Goal: Transaction & Acquisition: Purchase product/service

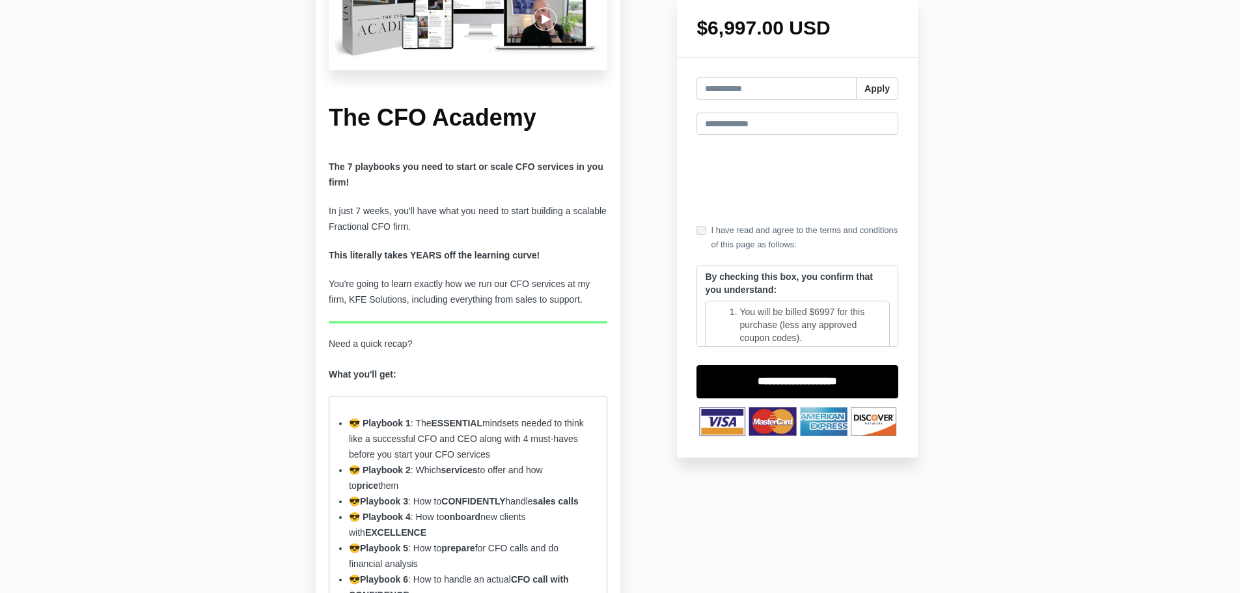
scroll to position [391, 0]
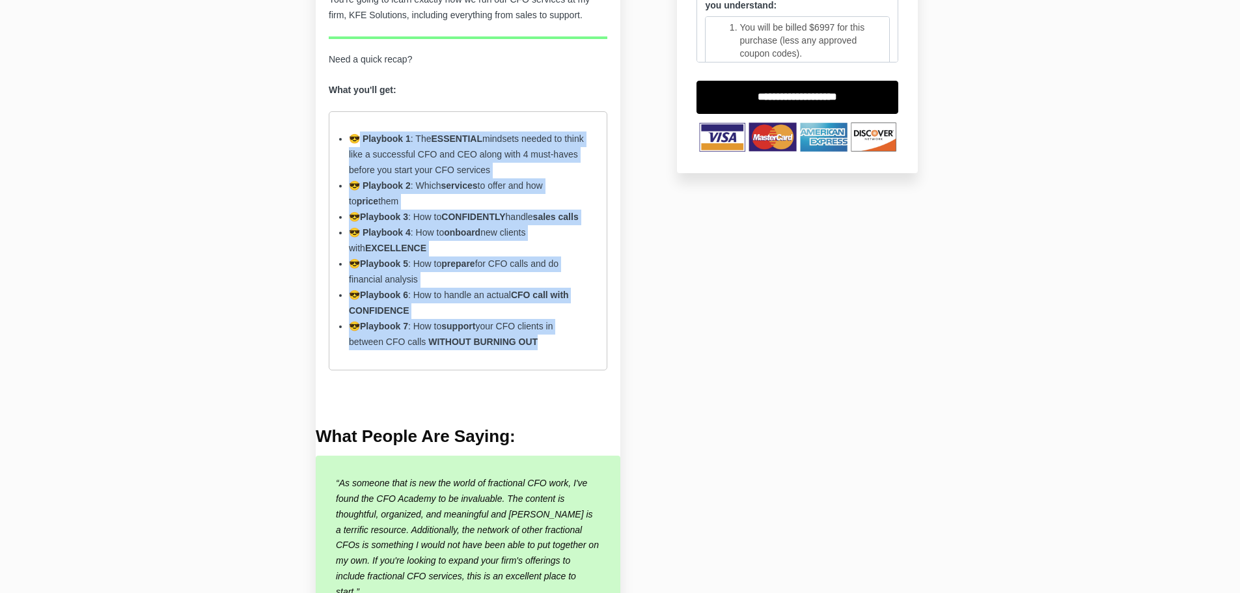
drag, startPoint x: 363, startPoint y: 135, endPoint x: 558, endPoint y: 346, distance: 287.4
click at [557, 344] on ul "😎 Playbook 1 : The ESSENTIAL mindsets needed to think like a successful CFO and…" at bounding box center [468, 240] width 279 height 258
click at [558, 349] on li "😎 Playbook 7 : How to support your CFO clients in between CFO calls WITHOUT BUR…" at bounding box center [468, 334] width 238 height 31
click at [565, 355] on ul "😎 Playbook 1 : The ESSENTIAL mindsets needed to think like a successful CFO and…" at bounding box center [468, 240] width 279 height 258
drag, startPoint x: 555, startPoint y: 350, endPoint x: 322, endPoint y: 135, distance: 317.4
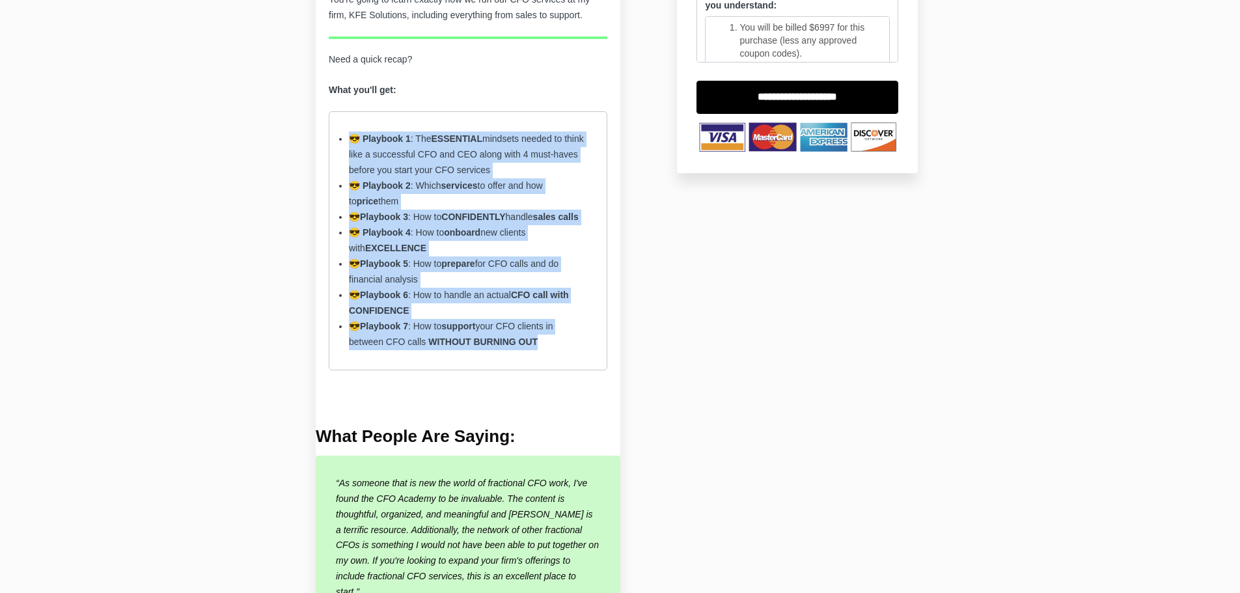
click at [322, 135] on div "The CFO Academy The 7 playbooks you need to start or scale CFO services in you …" at bounding box center [468, 18] width 305 height 791
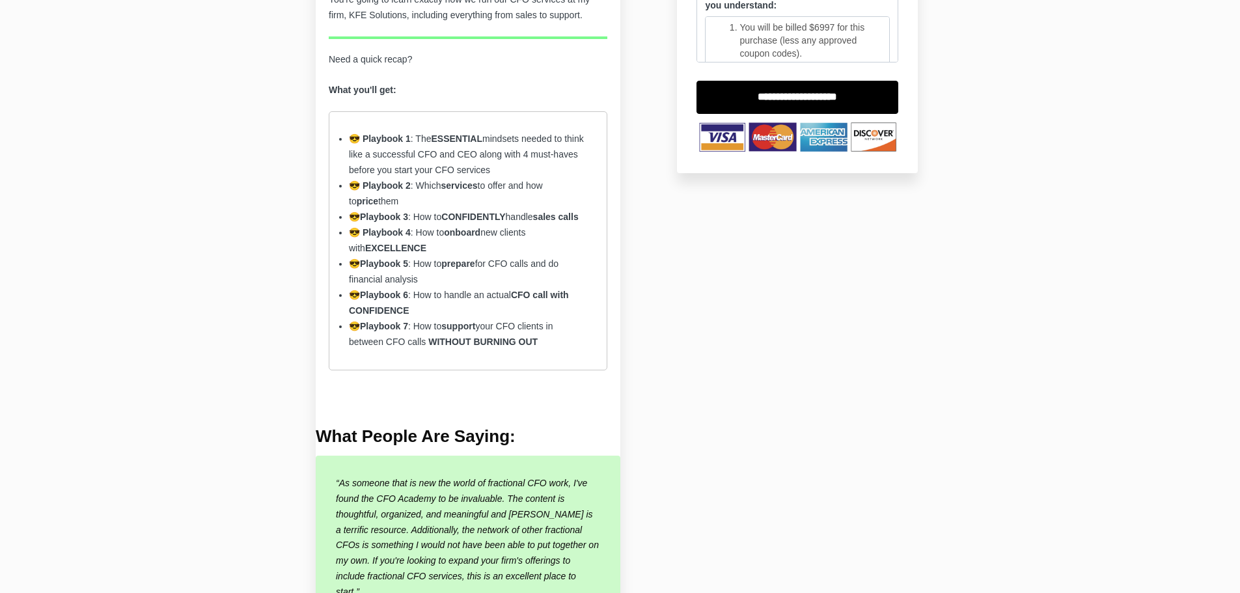
click at [337, 370] on div "The 7 playbooks you need to start or scale CFO services in you firm! In just 7 …" at bounding box center [468, 134] width 279 height 519
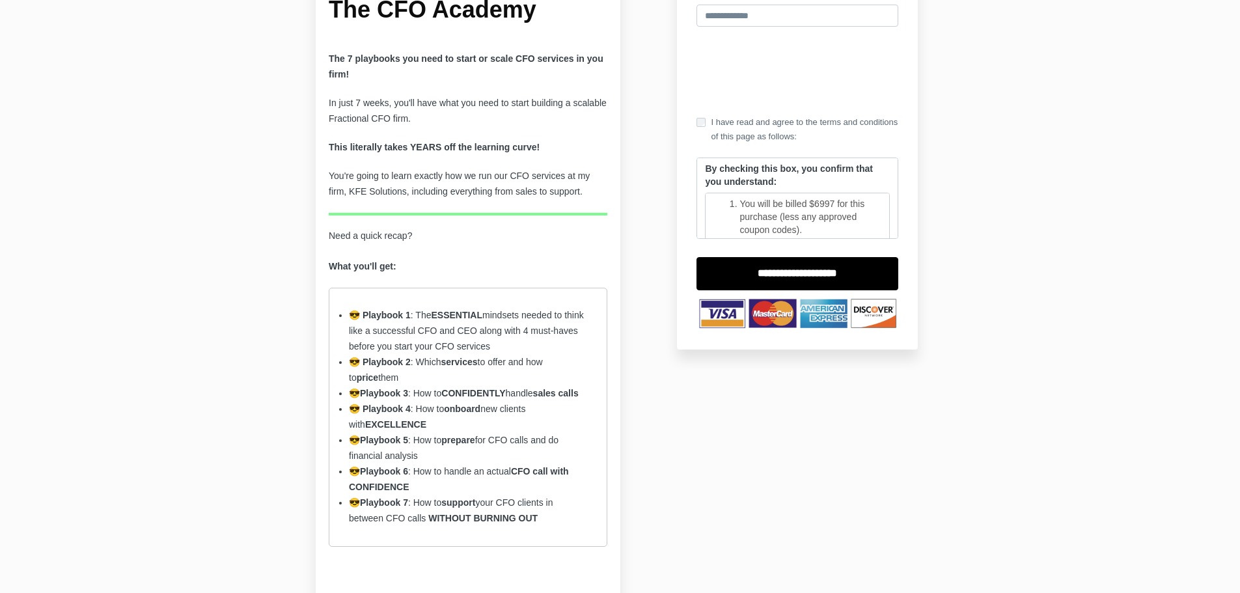
scroll to position [213, 0]
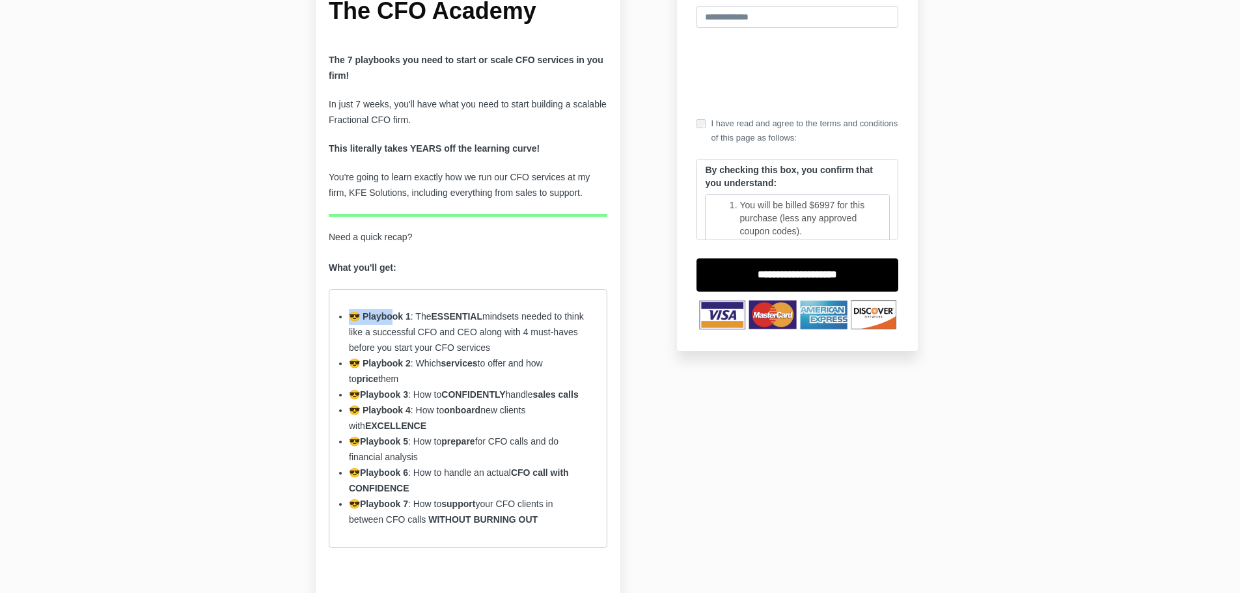
drag, startPoint x: 355, startPoint y: 311, endPoint x: 394, endPoint y: 324, distance: 41.8
click at [394, 324] on li "😎 Playbook 1 : The ESSENTIAL mindsets needed to think like a successful CFO and…" at bounding box center [468, 332] width 238 height 47
click at [413, 325] on li "😎 Playbook 1 : The ESSENTIAL mindsets needed to think like a successful CFO and…" at bounding box center [468, 332] width 238 height 47
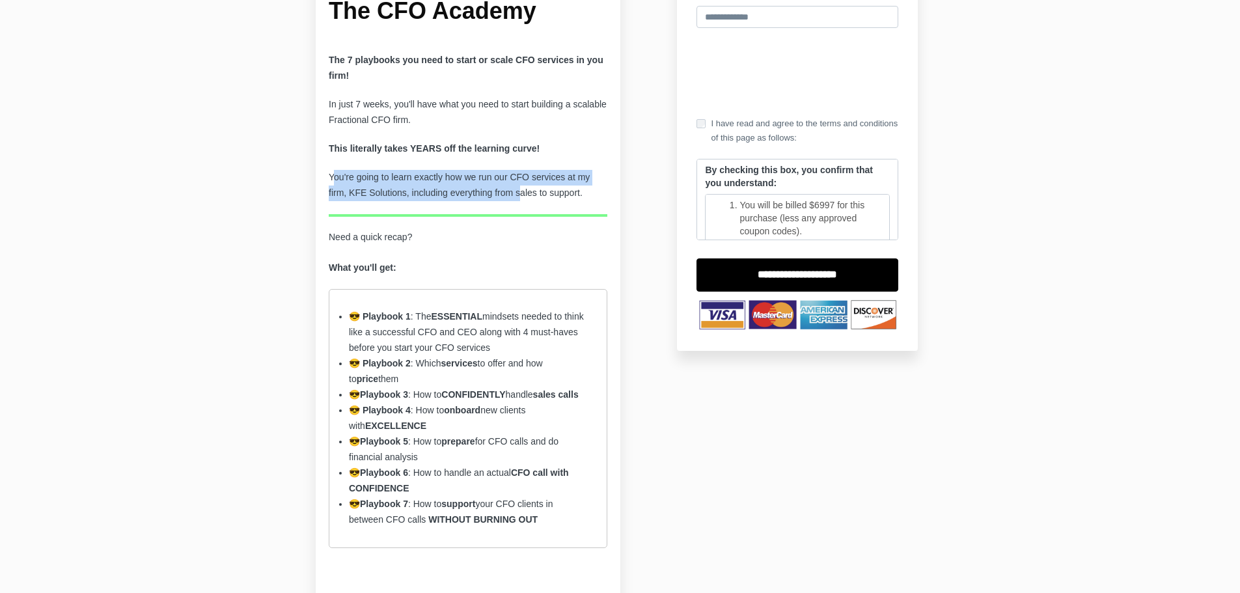
drag, startPoint x: 335, startPoint y: 158, endPoint x: 553, endPoint y: 230, distance: 229.3
click at [525, 195] on div "The 7 playbooks you need to start or scale CFO services in you firm! In just 7 …" at bounding box center [468, 312] width 279 height 519
click at [495, 387] on ul "😎 Playbook 1 : The ESSENTIAL mindsets needed to think like a successful CFO and…" at bounding box center [468, 418] width 279 height 258
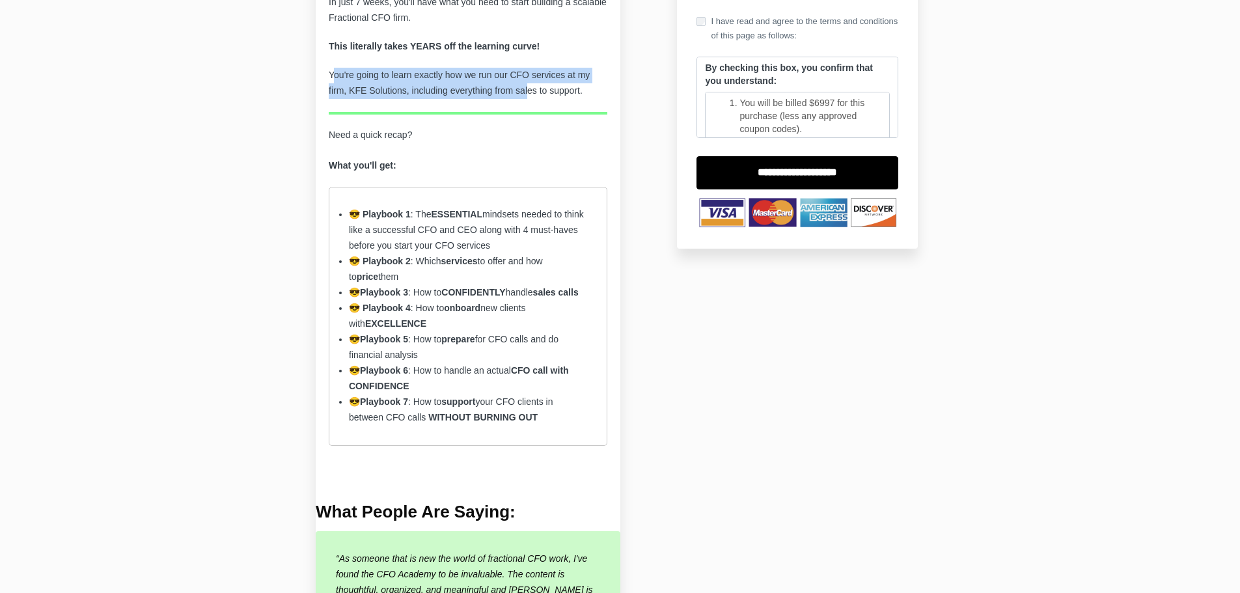
scroll to position [343, 0]
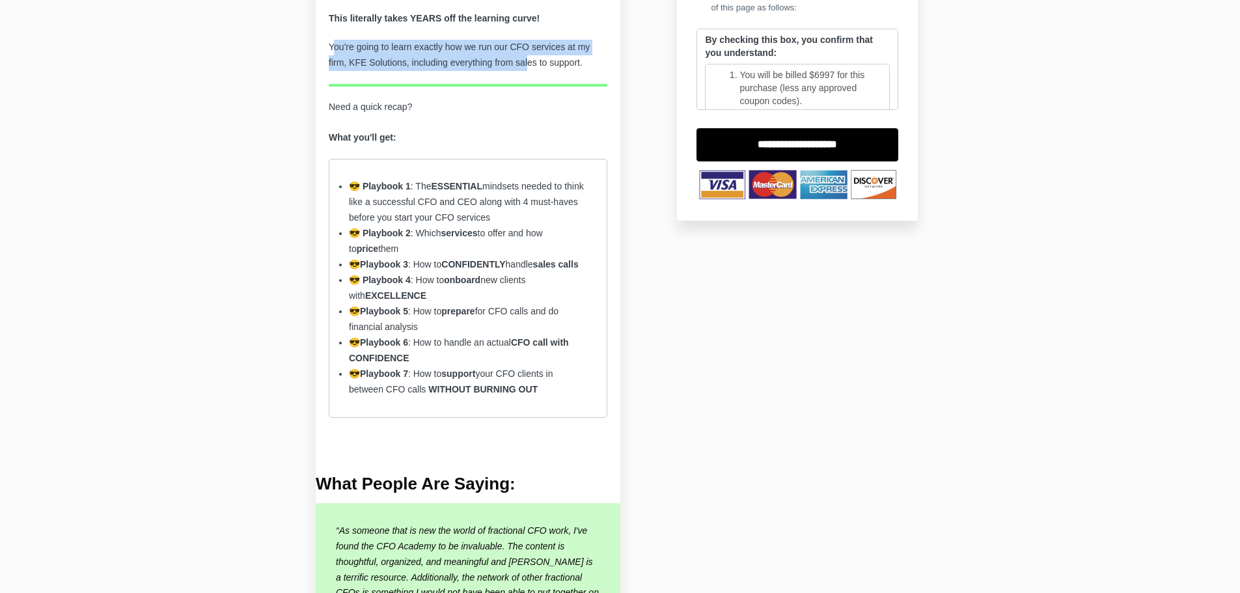
drag, startPoint x: 430, startPoint y: 312, endPoint x: 535, endPoint y: 321, distance: 105.8
click at [535, 321] on li "😎 Playbook 5 : How to prepare for CFO calls and do financial analysis" at bounding box center [468, 319] width 238 height 31
drag, startPoint x: 513, startPoint y: 333, endPoint x: 334, endPoint y: 308, distance: 180.7
click at [334, 308] on ul "😎 Playbook 1 : The ESSENTIAL mindsets needed to think like a successful CFO and…" at bounding box center [468, 288] width 279 height 258
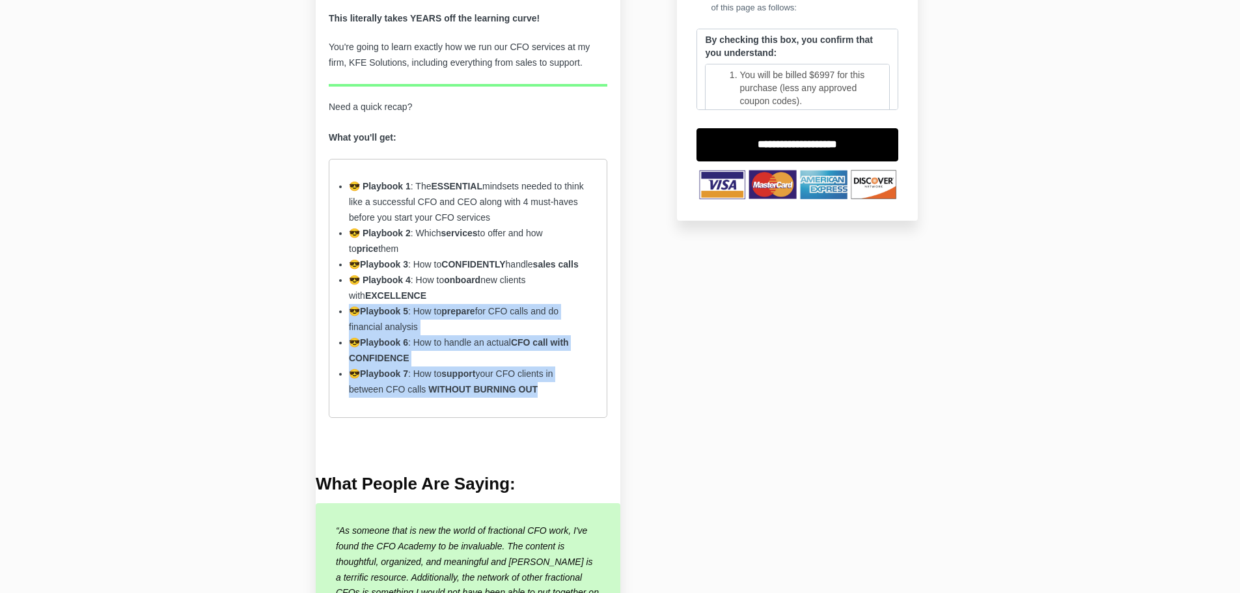
drag, startPoint x: 442, startPoint y: 294, endPoint x: 575, endPoint y: 389, distance: 164.2
click at [575, 389] on ul "😎 Playbook 1 : The ESSENTIAL mindsets needed to think like a successful CFO and…" at bounding box center [468, 288] width 279 height 258
click at [575, 388] on li "😎 Playbook 7 : How to support your CFO clients in between CFO calls WITHOUT BUR…" at bounding box center [468, 381] width 238 height 31
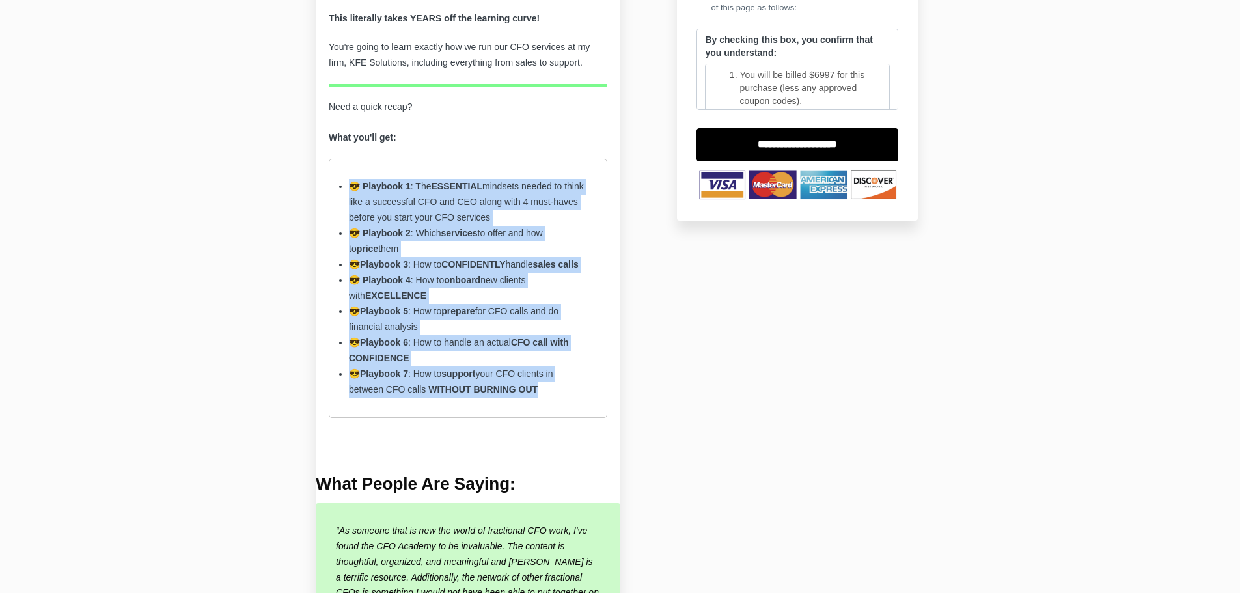
drag, startPoint x: 580, startPoint y: 393, endPoint x: 320, endPoint y: 156, distance: 352.0
click at [320, 156] on div "The CFO Academy The 7 playbooks you need to start or scale CFO services in you …" at bounding box center [468, 66] width 305 height 791
